Goal: Check status: Check status

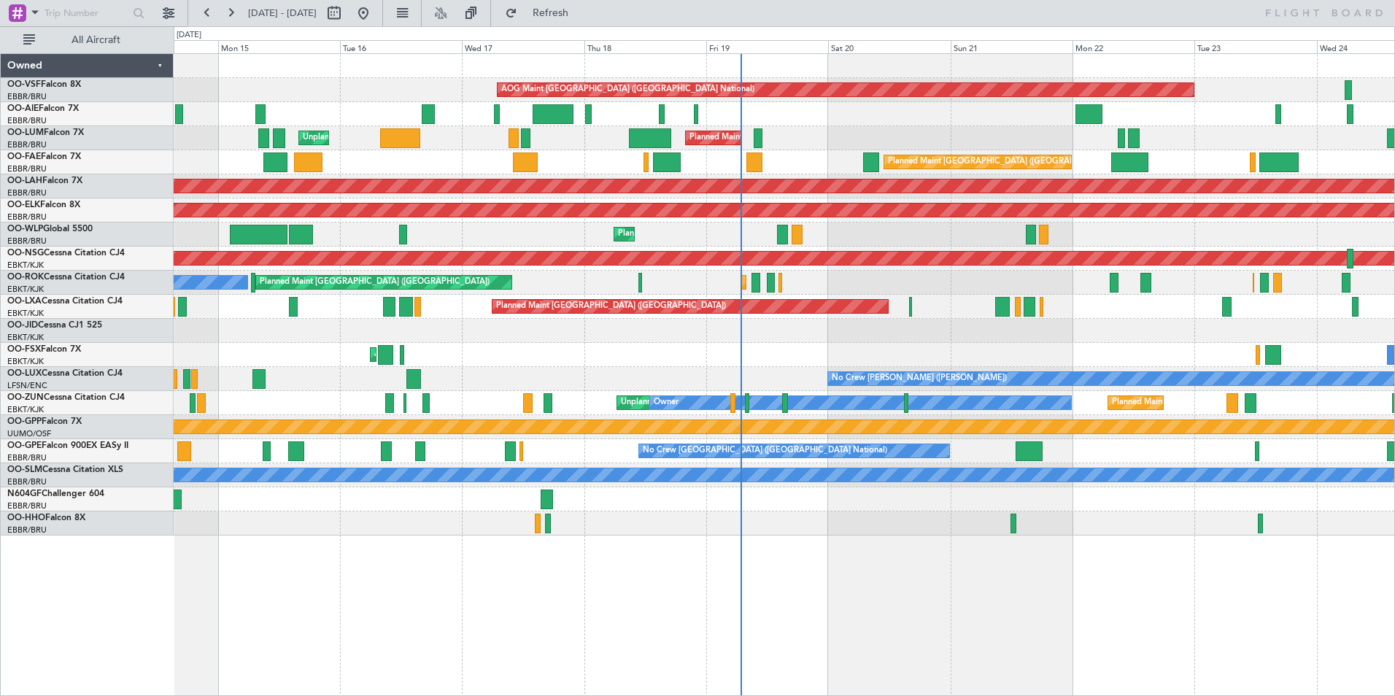
click at [780, 146] on div "Planned Maint [GEOGRAPHIC_DATA] ([GEOGRAPHIC_DATA] National) Unplanned Maint [G…" at bounding box center [784, 138] width 1221 height 24
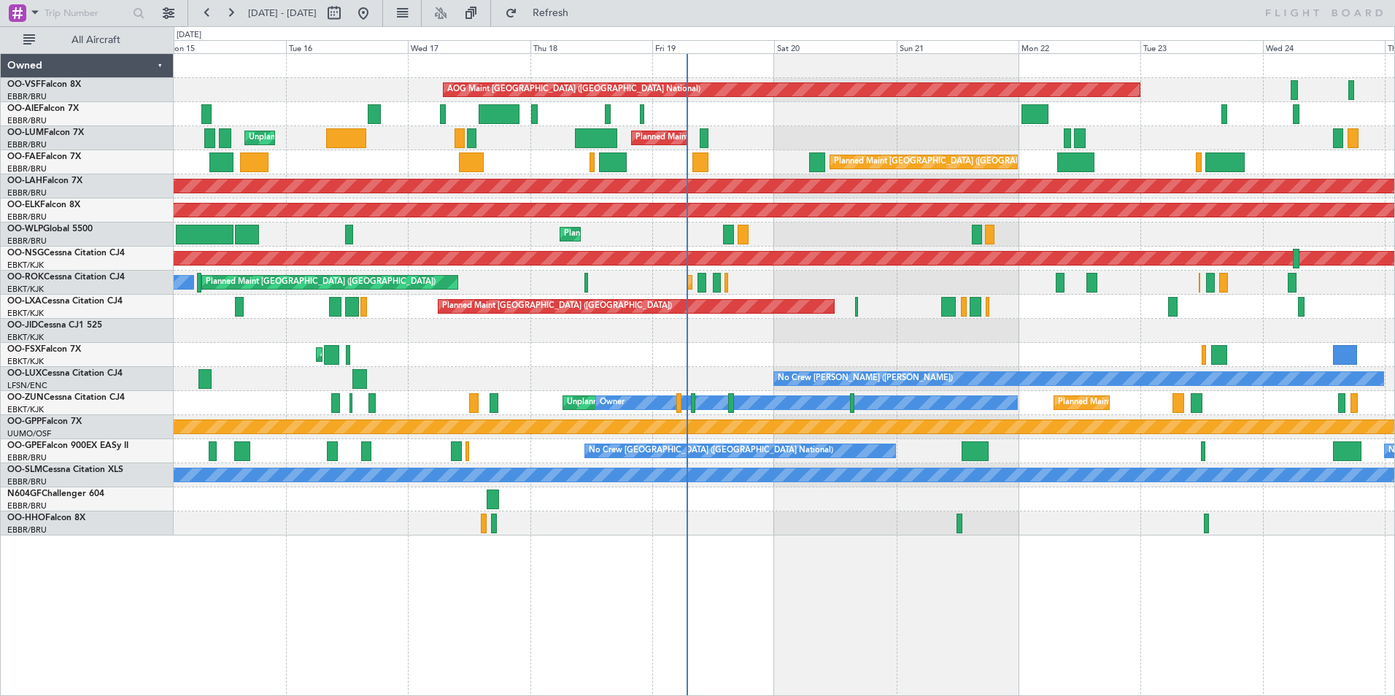
click at [778, 165] on div "Planned Maint [GEOGRAPHIC_DATA] ([GEOGRAPHIC_DATA] National)" at bounding box center [784, 162] width 1221 height 24
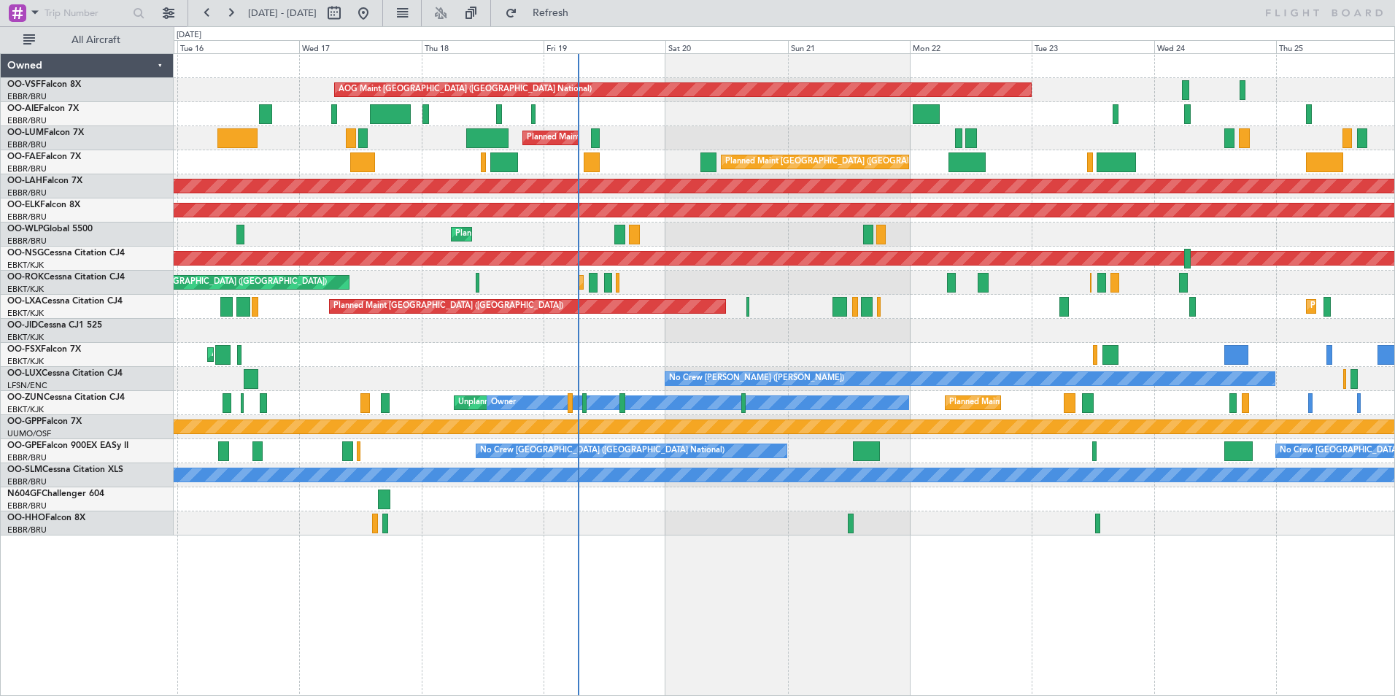
click at [715, 139] on div "Planned Maint [GEOGRAPHIC_DATA] ([GEOGRAPHIC_DATA] National) Unplanned Maint [G…" at bounding box center [784, 138] width 1221 height 24
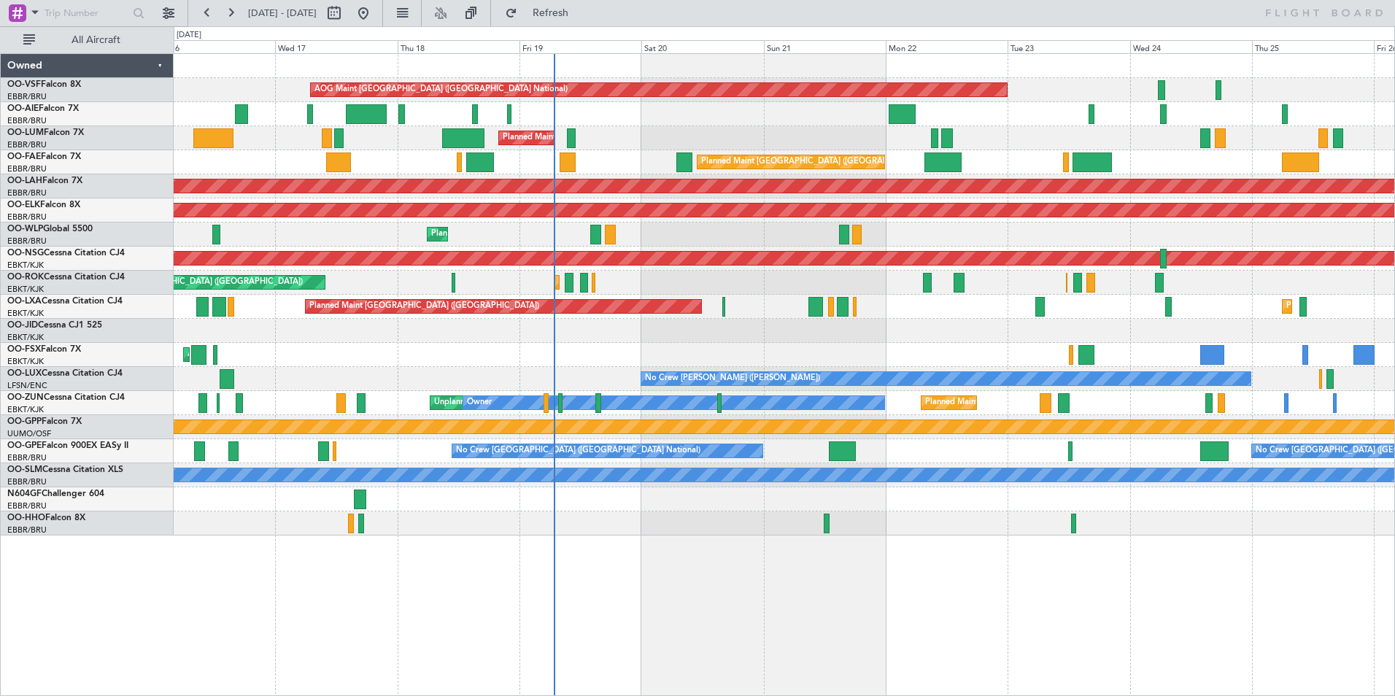
click at [401, 360] on div "AOG Maint Kortrijk-[GEOGRAPHIC_DATA]" at bounding box center [784, 355] width 1221 height 24
